Goal: Navigation & Orientation: Find specific page/section

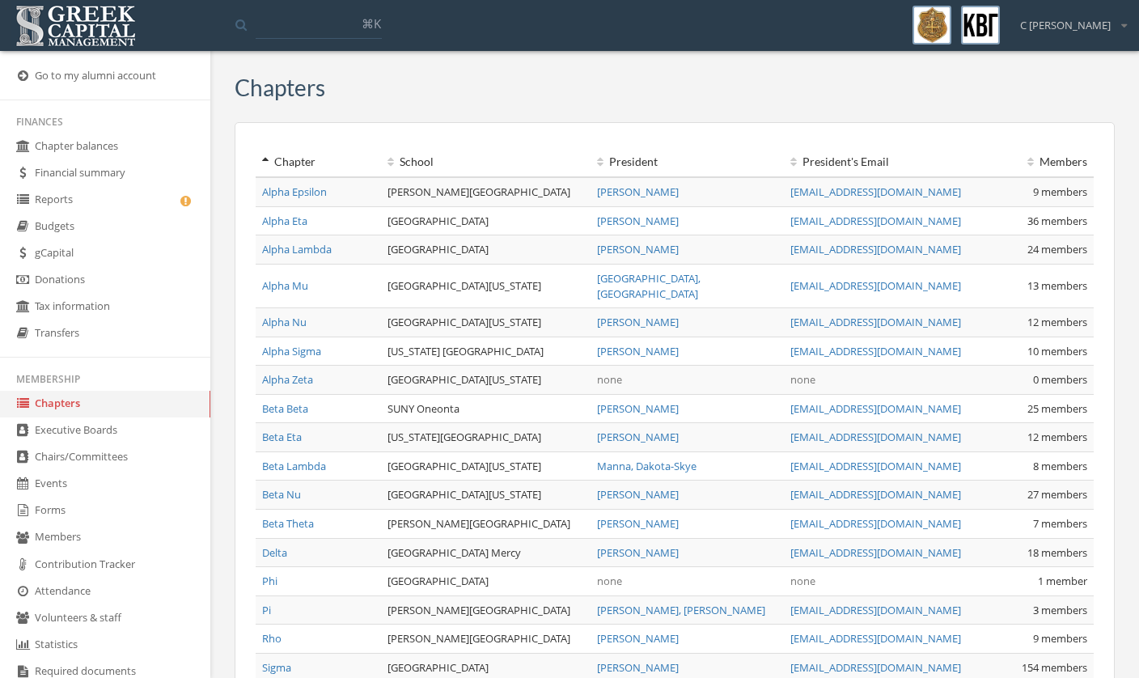
click at [124, 444] on link "Executive Boards" at bounding box center [105, 431] width 210 height 27
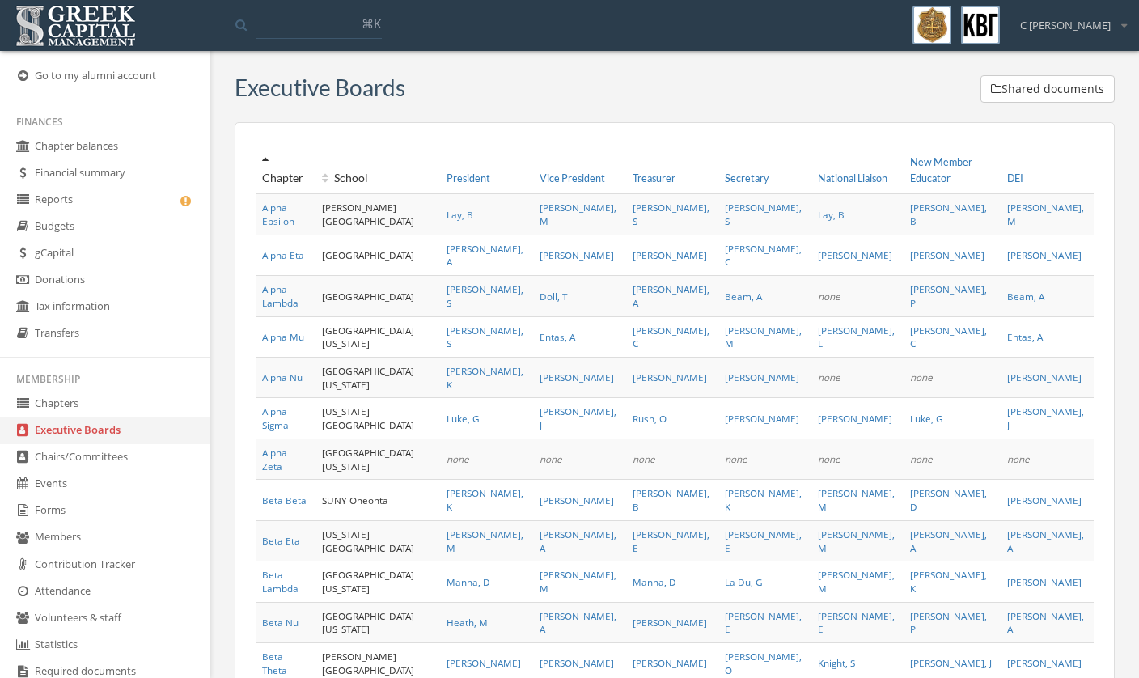
click at [86, 418] on link "Chapters" at bounding box center [105, 404] width 210 height 27
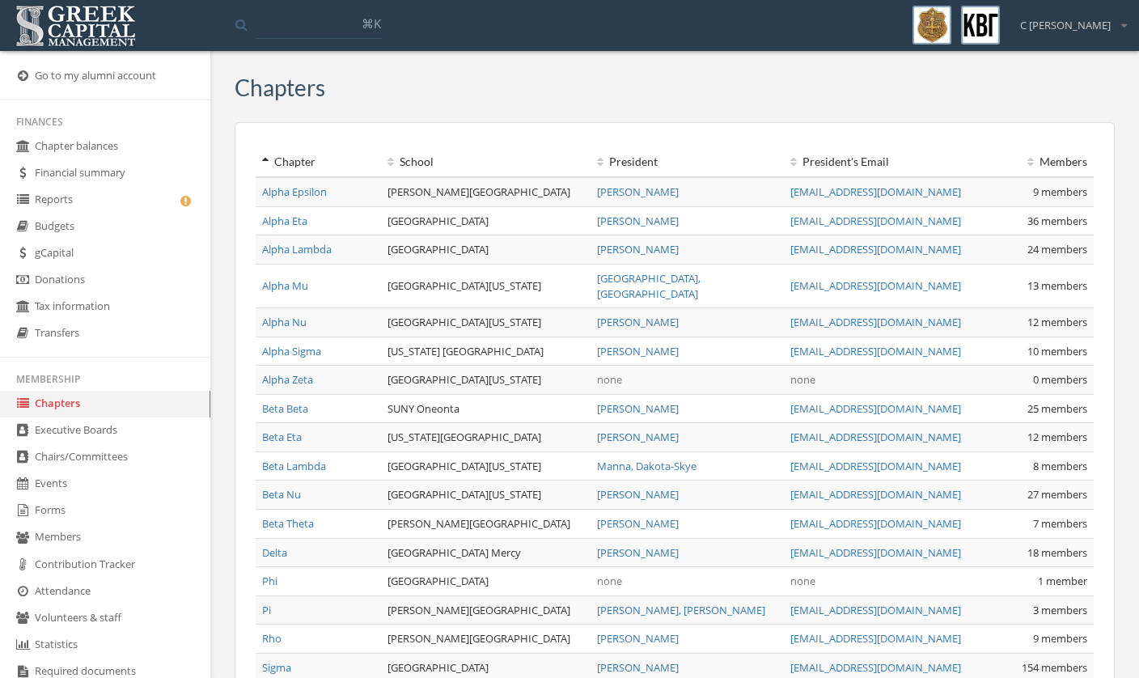
click at [540, 0] on div "My account Logout Toggle search ⌘[PERSON_NAME] My account Logout" at bounding box center [569, 25] width 1139 height 51
click at [53, 444] on link "Executive Boards" at bounding box center [105, 431] width 210 height 27
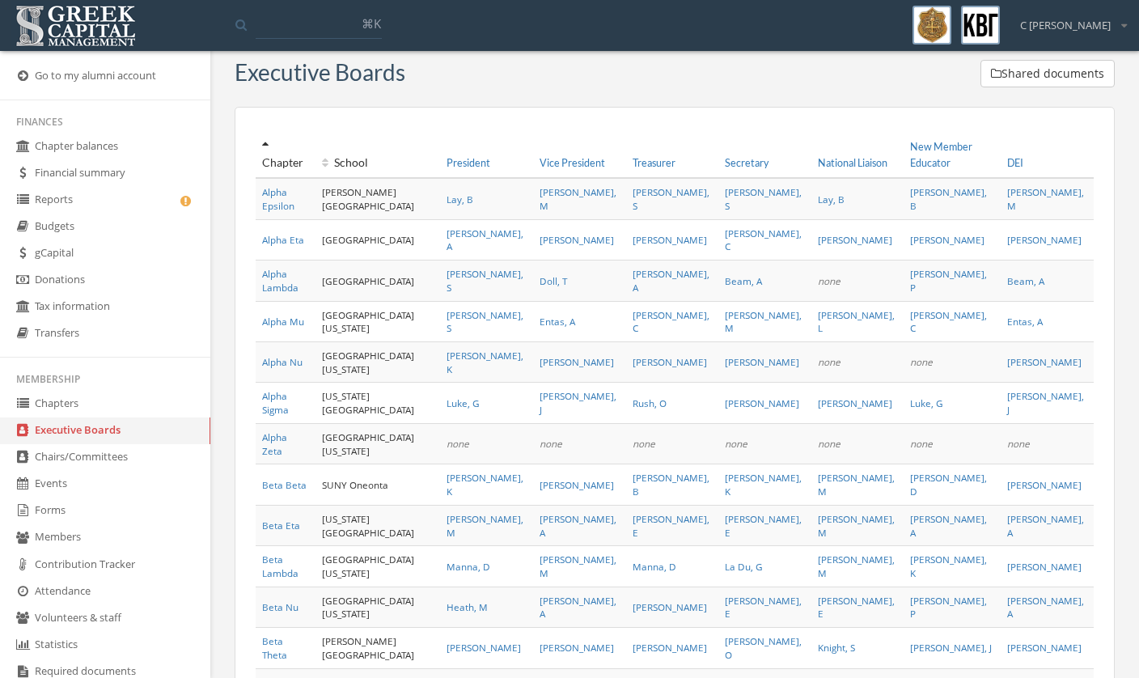
scroll to position [16, 0]
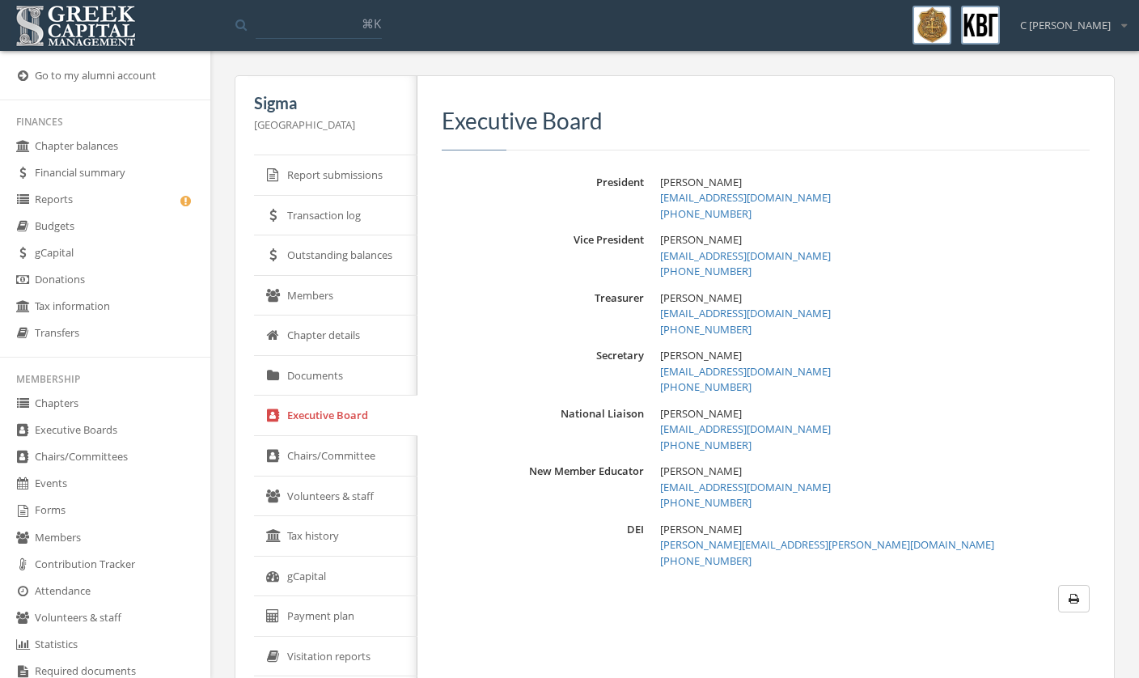
click at [322, 351] on link "Chapter details" at bounding box center [335, 336] width 163 height 40
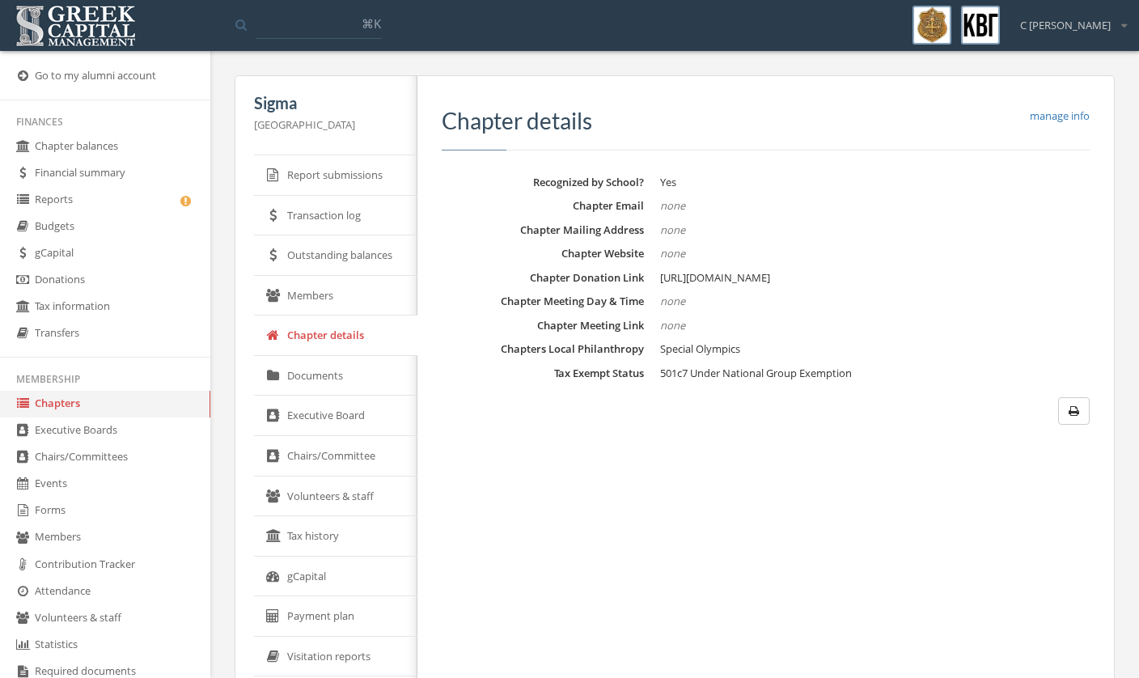
click at [316, 307] on link "Members" at bounding box center [335, 296] width 163 height 40
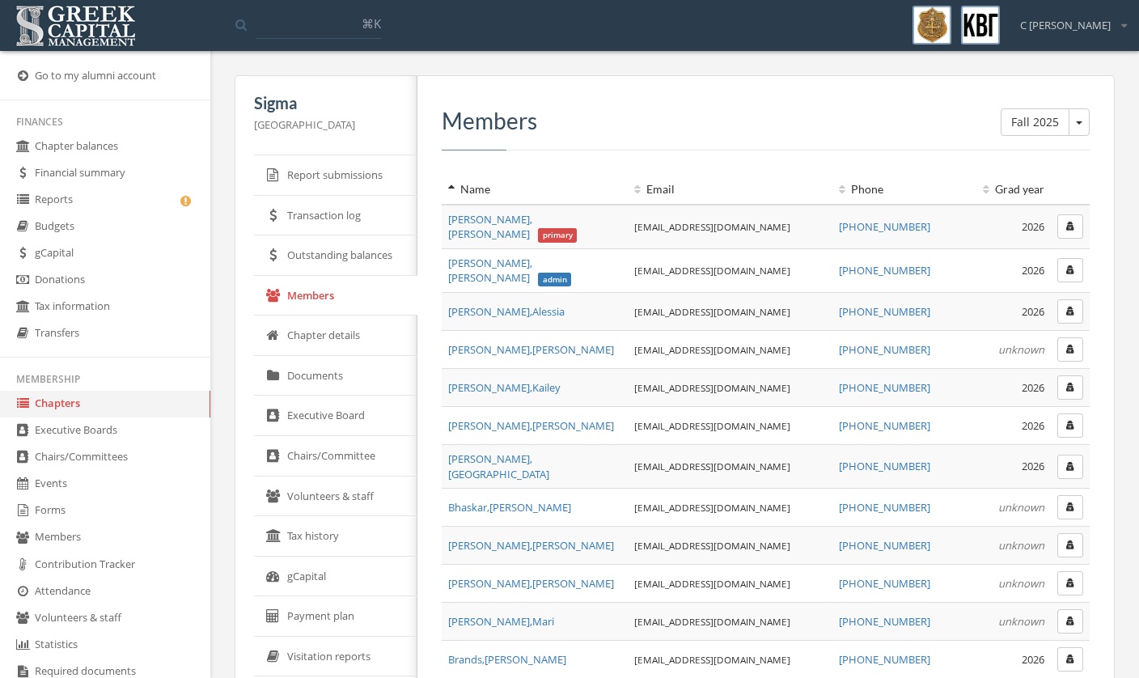
click at [320, 472] on link "Chairs/Committee" at bounding box center [335, 456] width 163 height 40
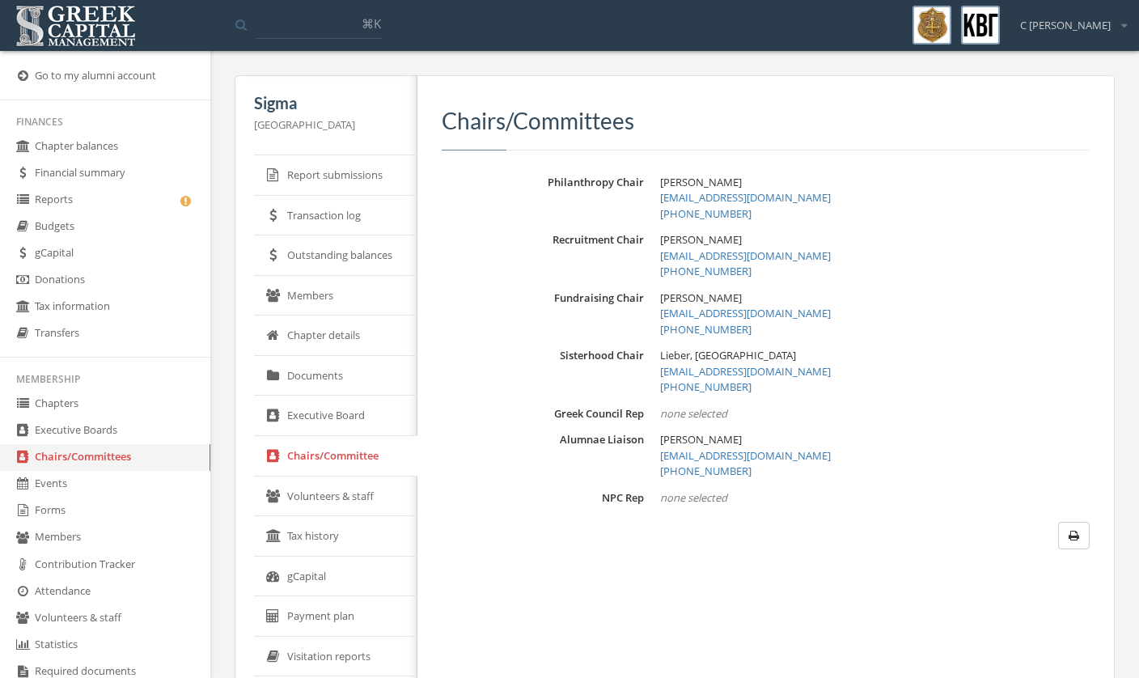
click at [331, 491] on link "Volunteers & staff" at bounding box center [335, 497] width 163 height 40
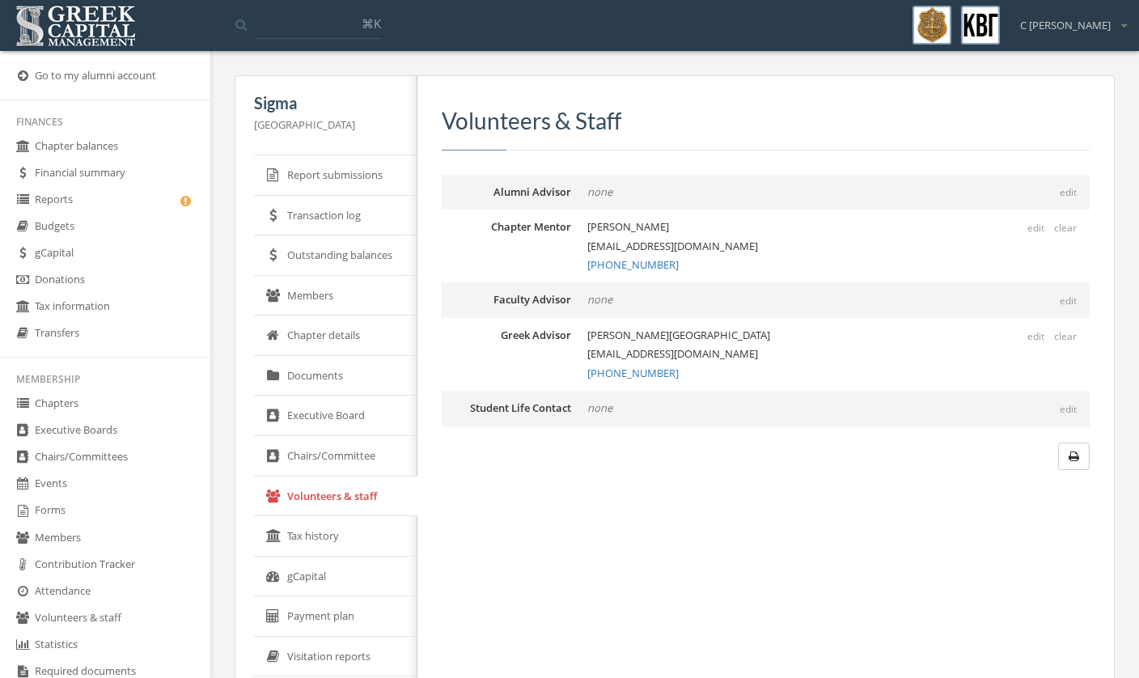
click at [107, 418] on link "Chapters" at bounding box center [105, 404] width 210 height 27
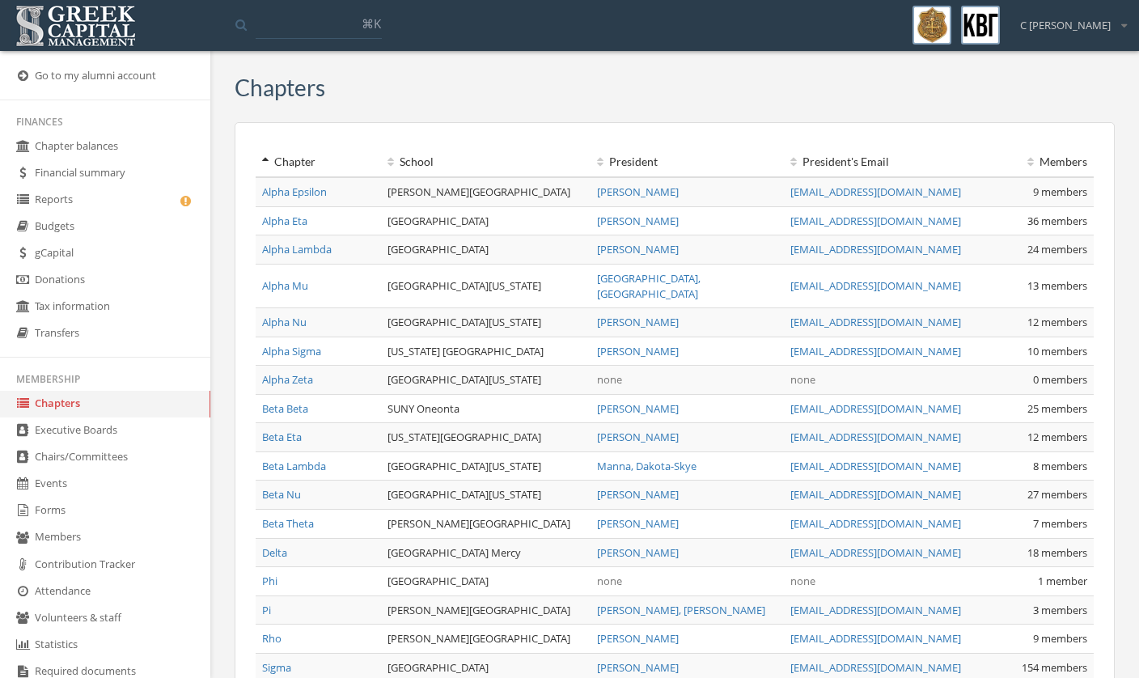
click at [286, 401] on link "Beta Beta" at bounding box center [285, 408] width 46 height 15
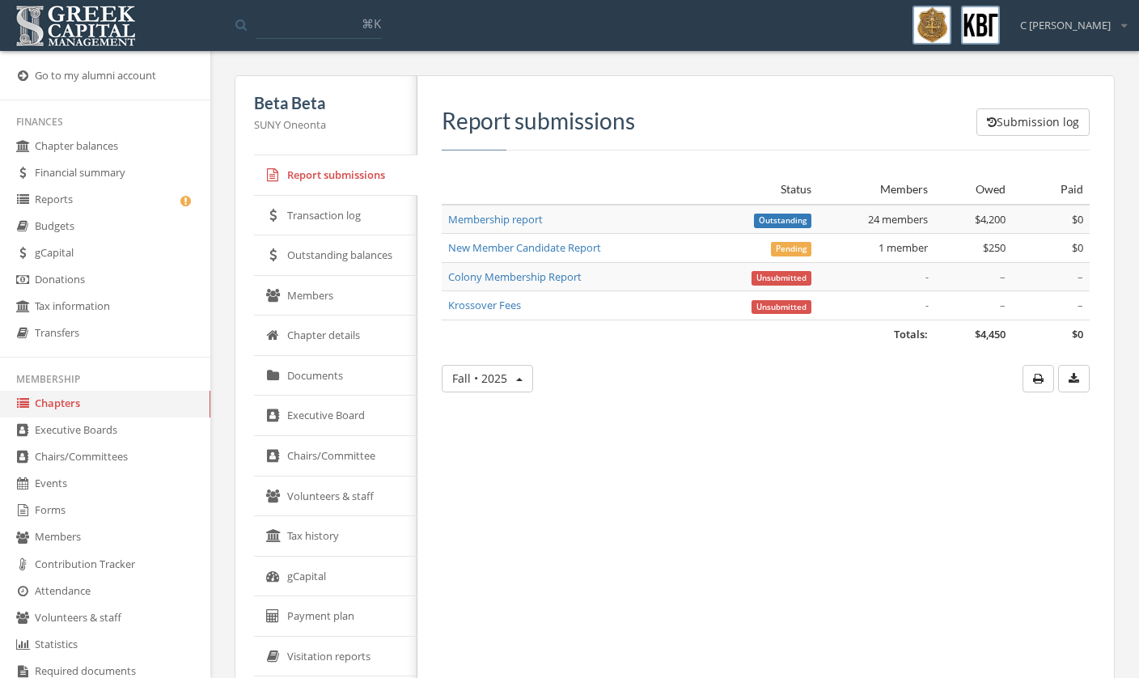
click at [305, 292] on link "Members" at bounding box center [335, 296] width 163 height 40
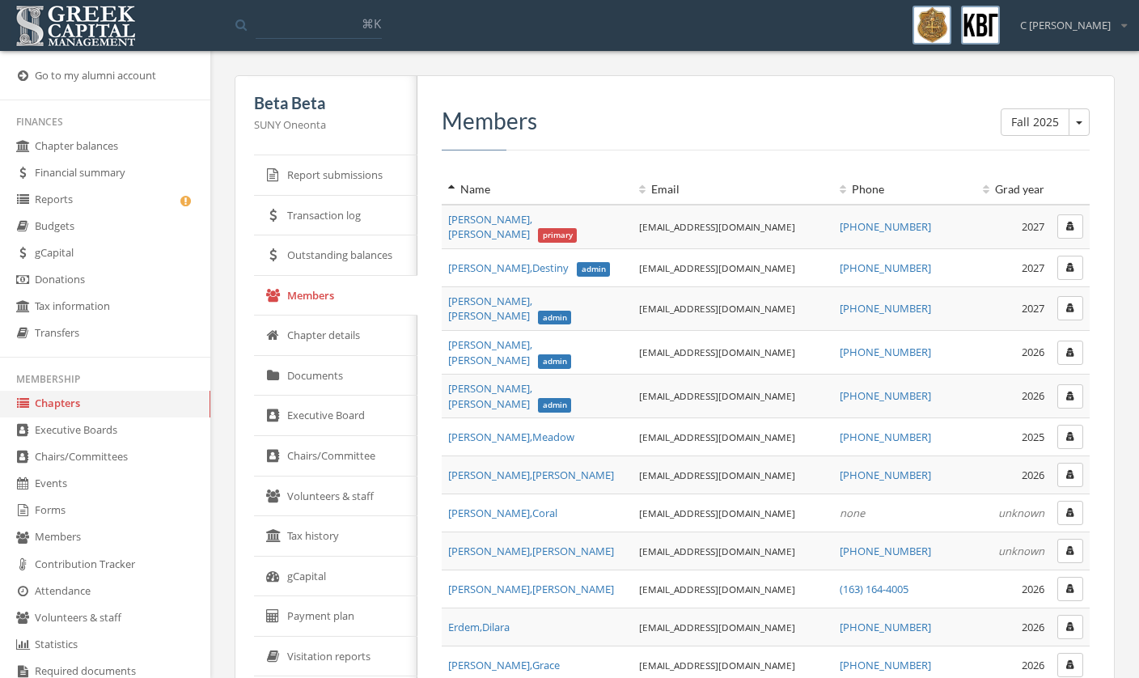
click at [324, 472] on link "Chairs/Committee" at bounding box center [335, 456] width 163 height 40
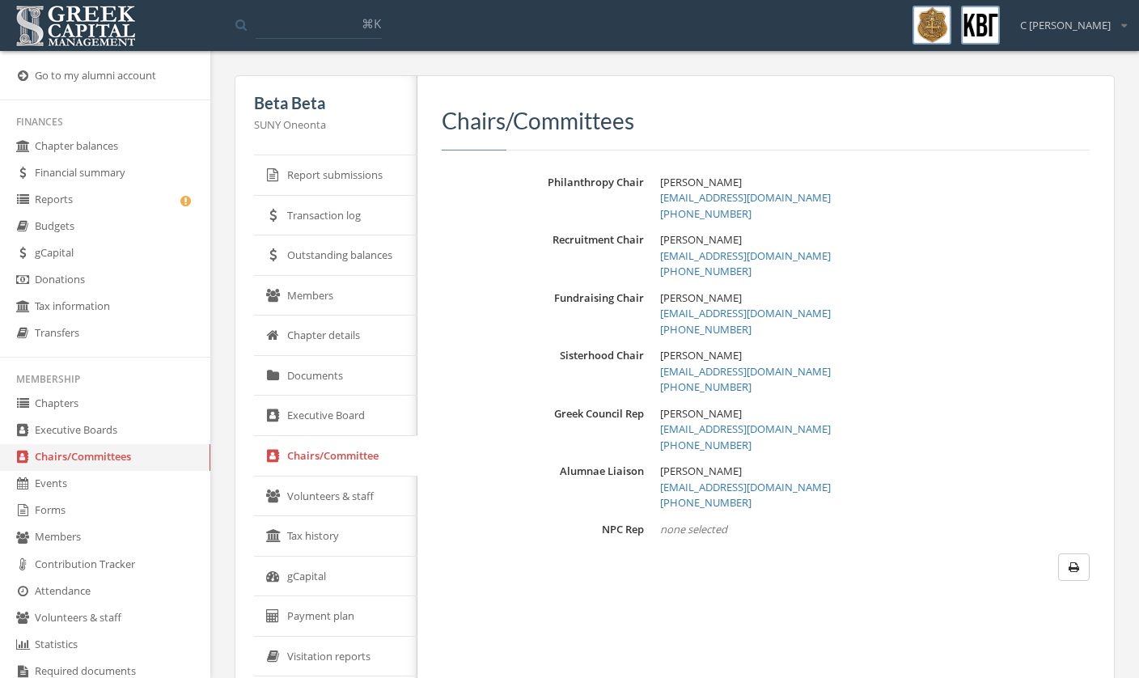
click at [334, 486] on link "Volunteers & staff" at bounding box center [335, 497] width 163 height 40
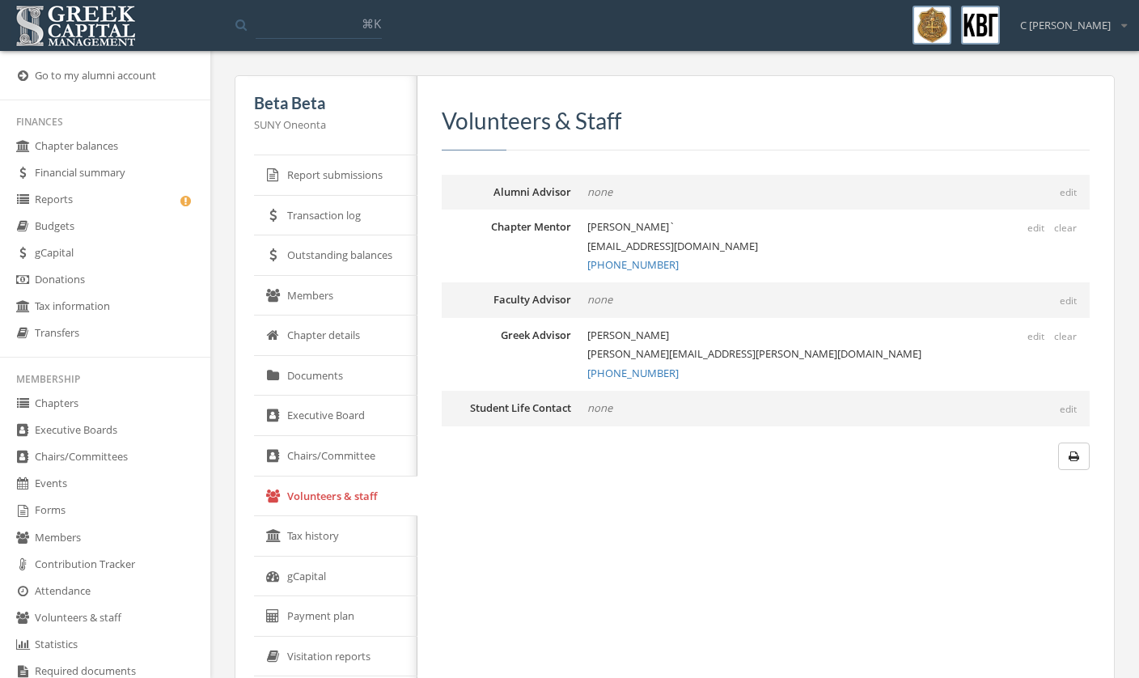
click at [121, 444] on link "Executive Boards" at bounding box center [105, 431] width 210 height 27
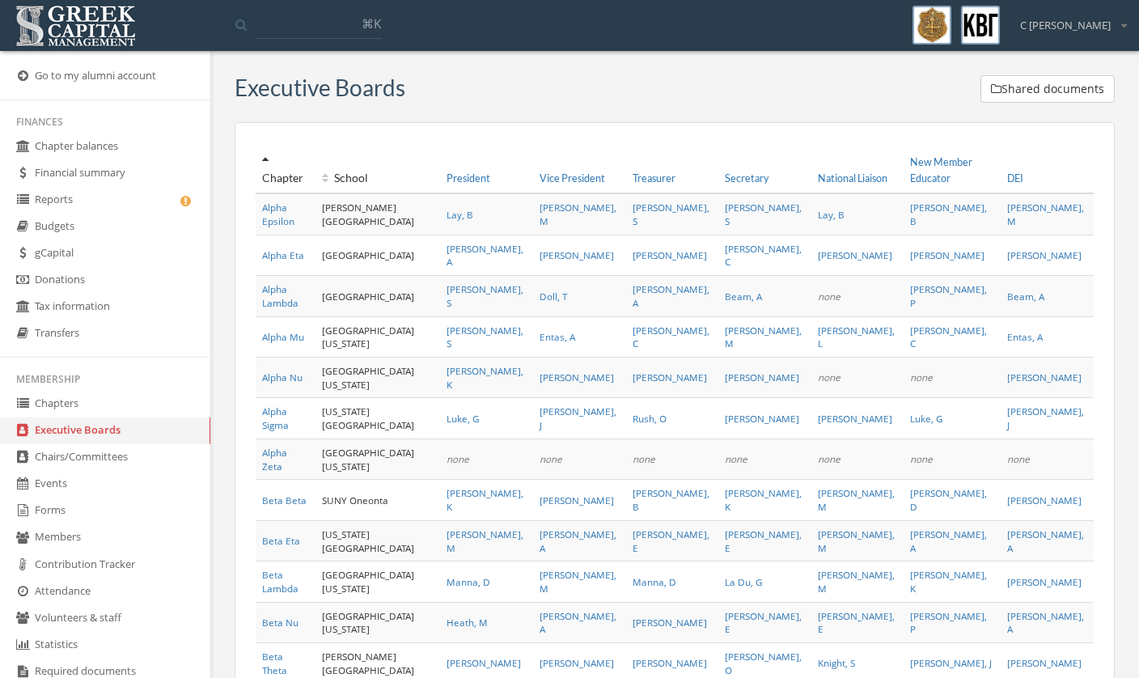
click at [142, 418] on link "Chapters" at bounding box center [105, 404] width 210 height 27
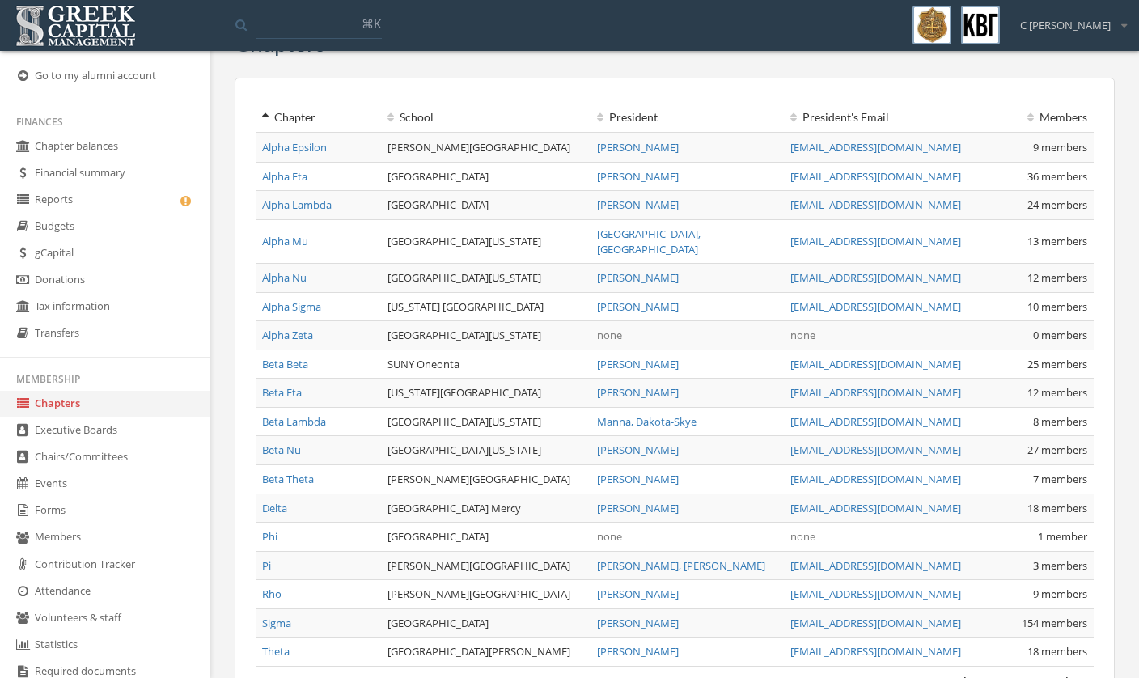
scroll to position [44, 0]
click at [278, 415] on link "Beta Lambda" at bounding box center [294, 422] width 64 height 15
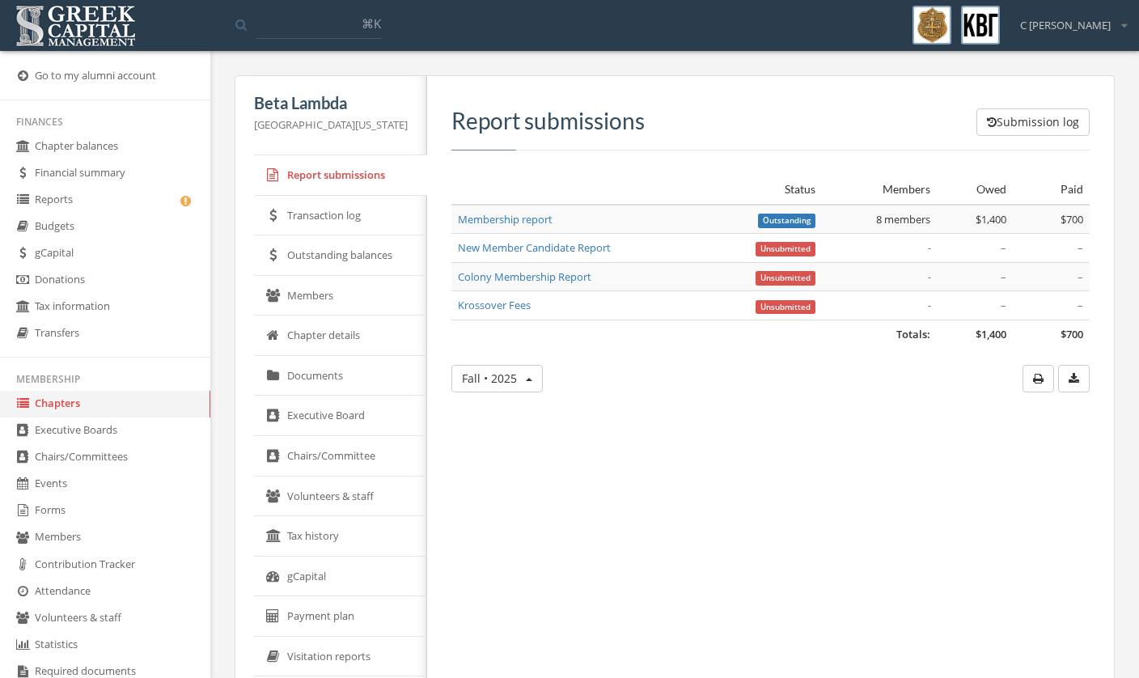
click at [316, 303] on link "Members" at bounding box center [340, 296] width 173 height 40
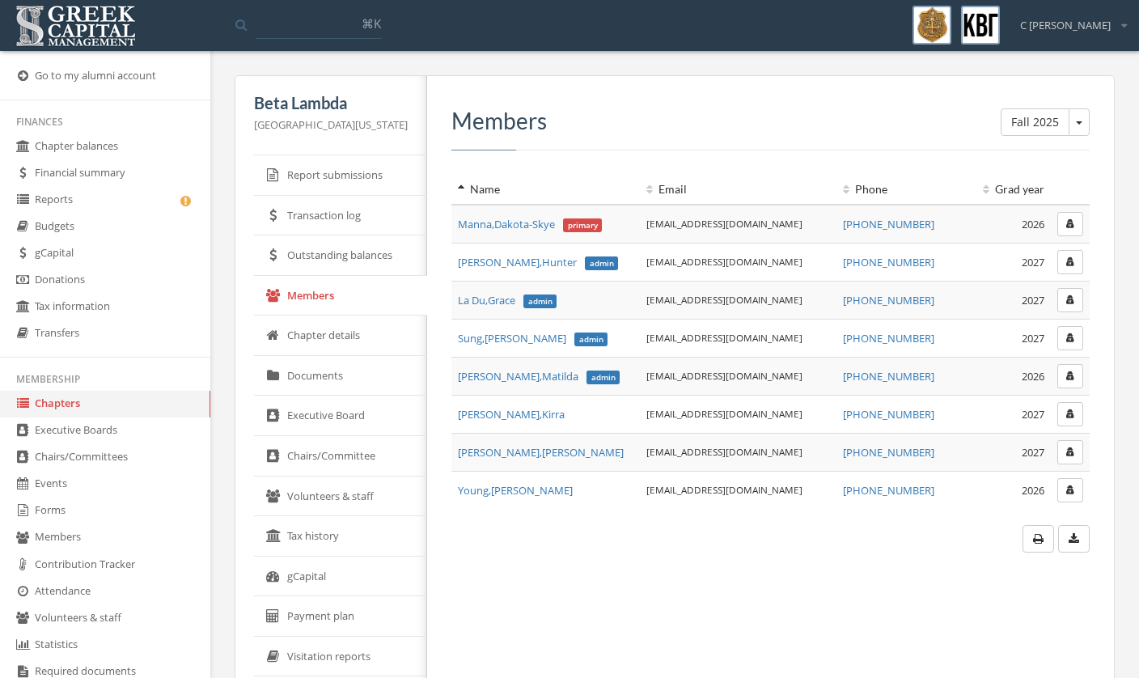
click at [343, 347] on link "Chapter details" at bounding box center [340, 336] width 173 height 40
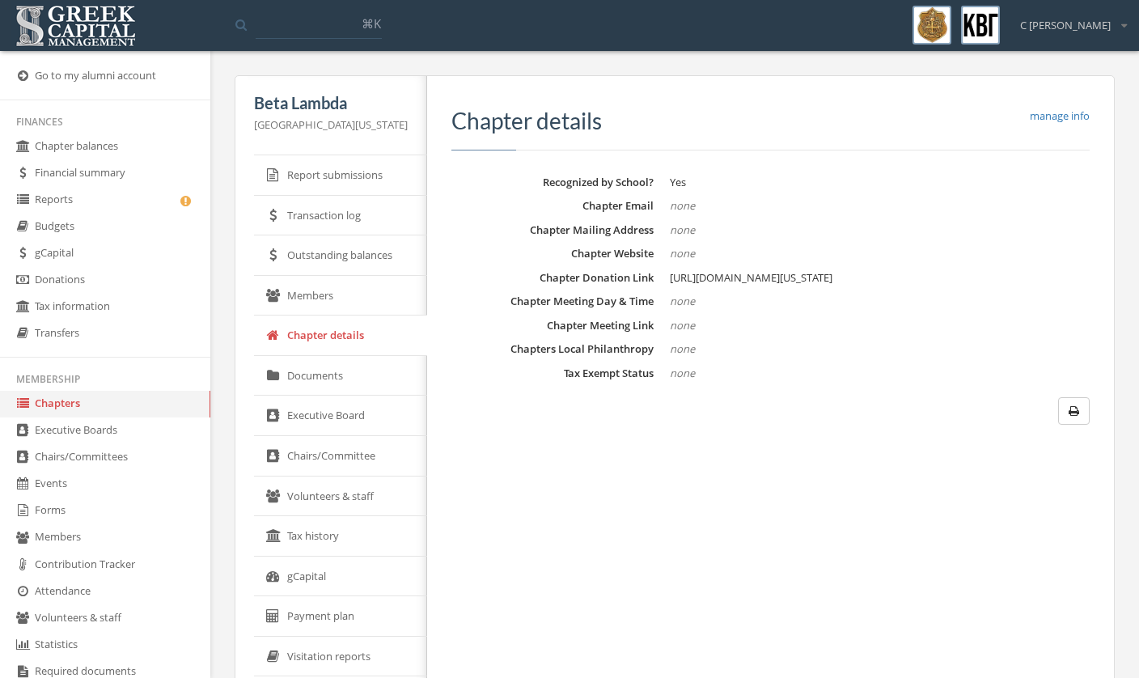
click at [365, 449] on link "Chairs/Committee" at bounding box center [340, 456] width 173 height 40
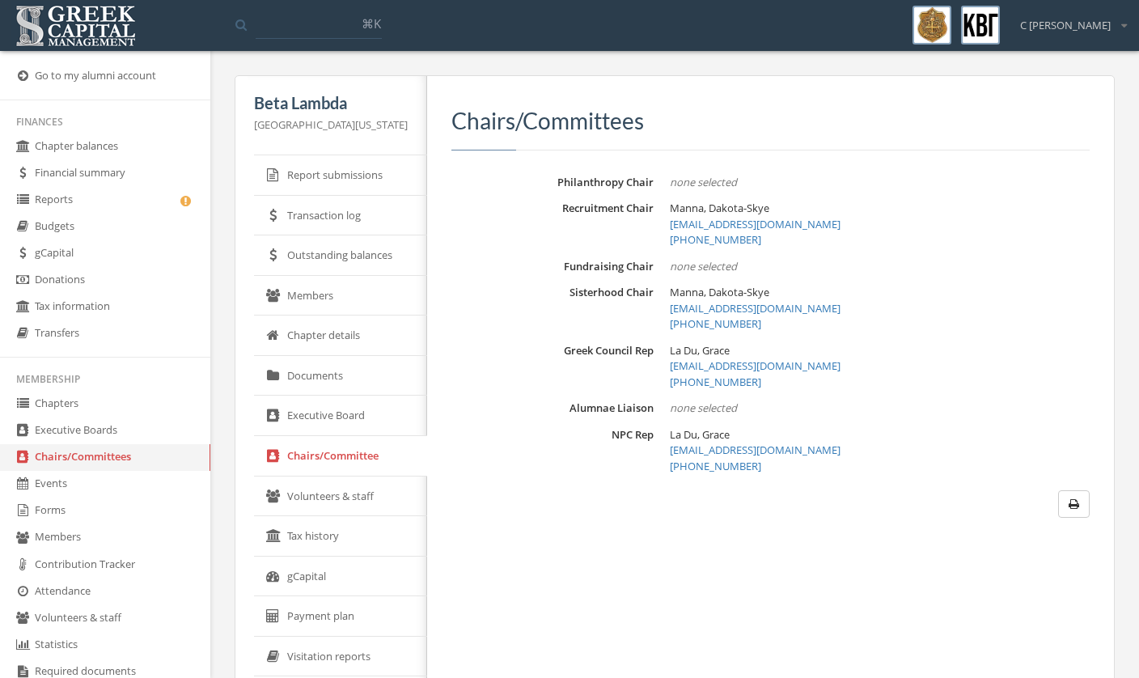
click at [367, 489] on link "Volunteers & staff" at bounding box center [340, 497] width 173 height 40
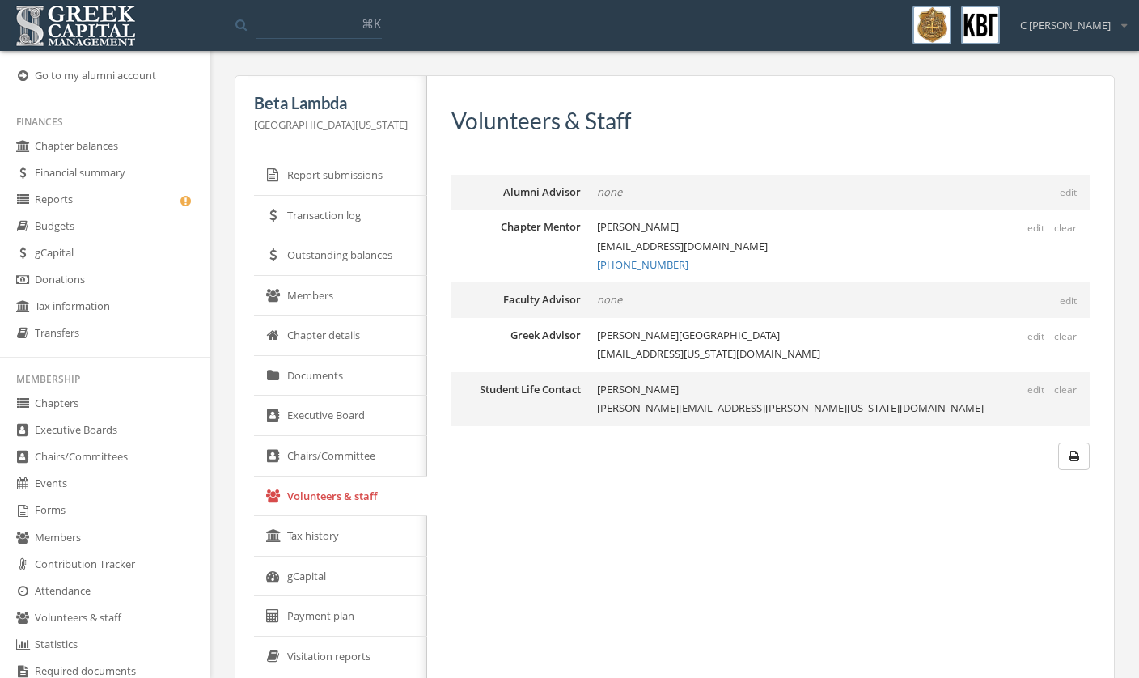
click at [323, 495] on link "Volunteers & staff" at bounding box center [340, 497] width 173 height 40
click at [111, 444] on link "Executive Boards" at bounding box center [105, 431] width 210 height 27
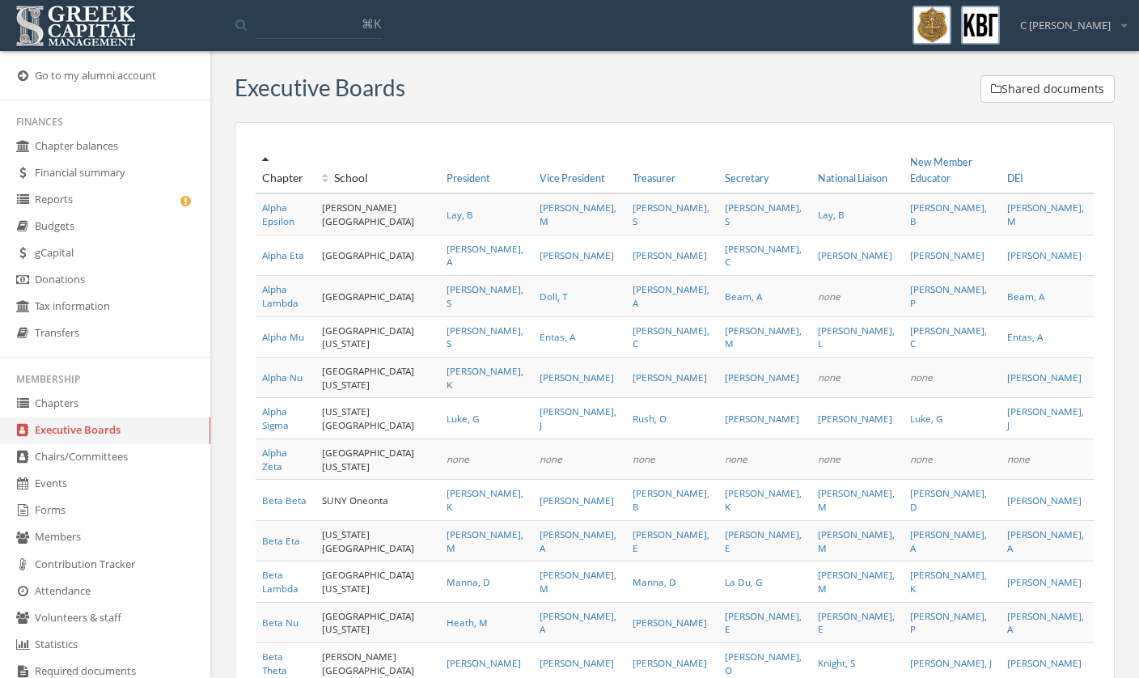
click at [145, 471] on link "Chairs/Committees" at bounding box center [105, 457] width 210 height 27
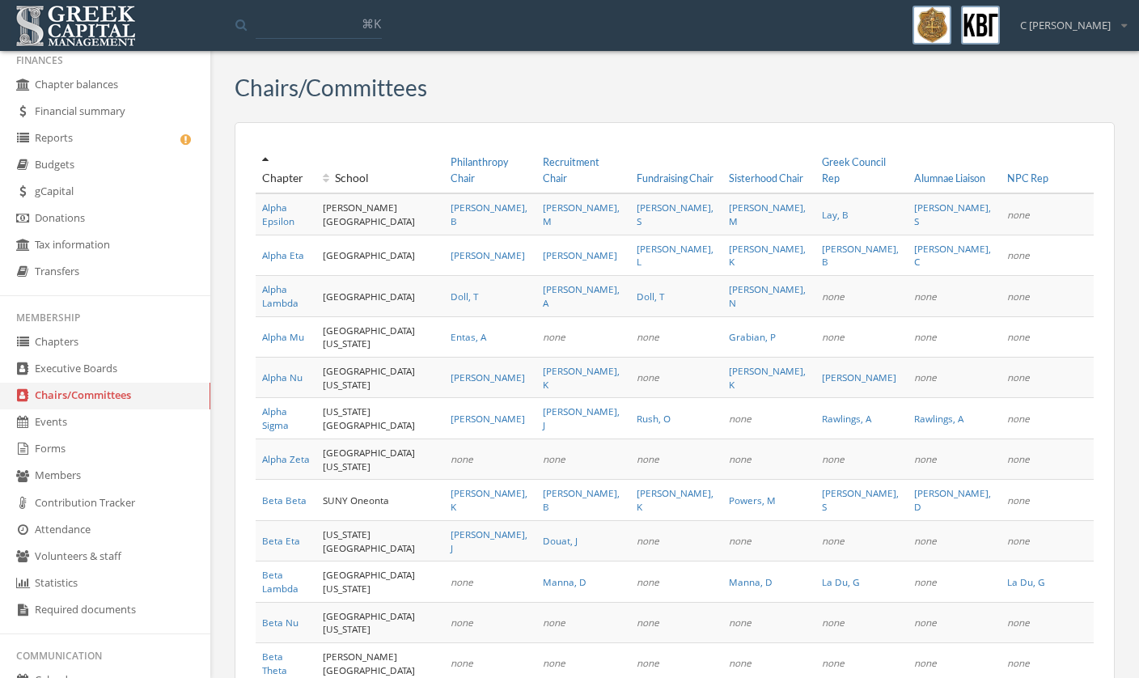
scroll to position [63, 0]
click at [119, 569] on link "Volunteers & staff" at bounding box center [105, 555] width 210 height 27
